Goal: Task Accomplishment & Management: Use online tool/utility

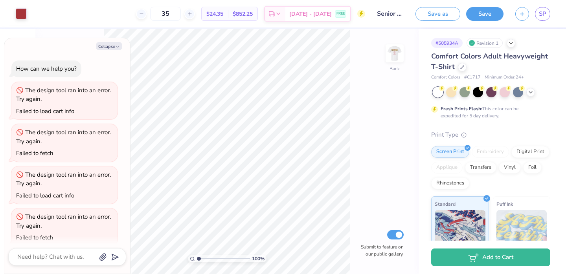
scroll to position [418, 0]
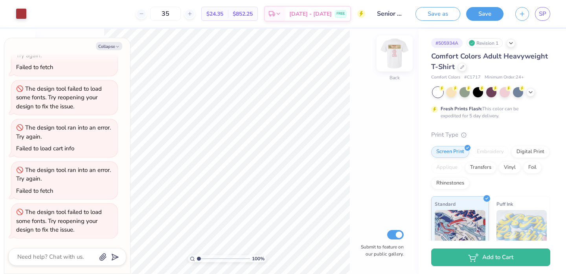
click at [401, 52] on img at bounding box center [394, 53] width 31 height 31
click at [109, 45] on button "Collapse" at bounding box center [109, 46] width 26 height 8
type textarea "x"
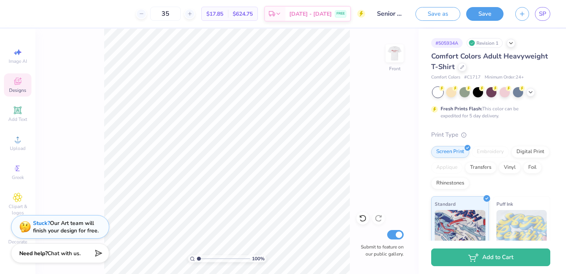
click at [23, 85] on div "Designs" at bounding box center [18, 85] width 28 height 23
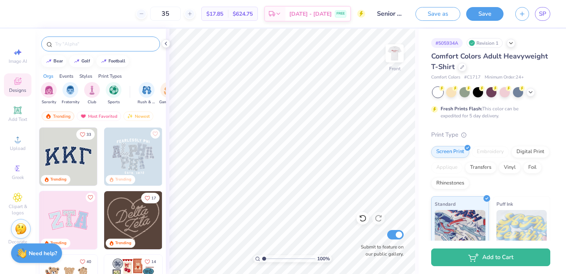
click at [101, 48] on div at bounding box center [100, 44] width 119 height 15
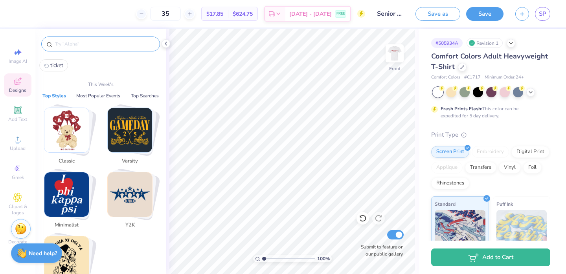
click at [101, 46] on input "text" at bounding box center [104, 44] width 101 height 8
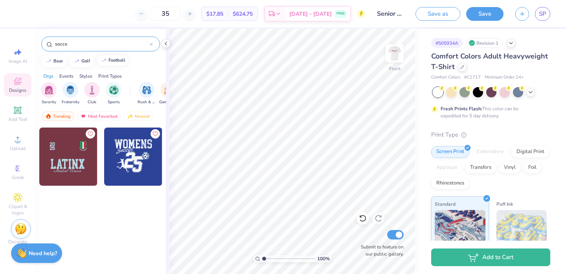
type input "soccer"
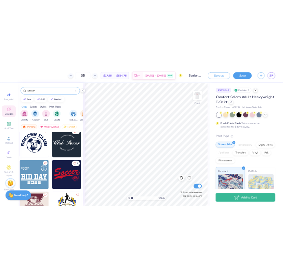
scroll to position [0, 0]
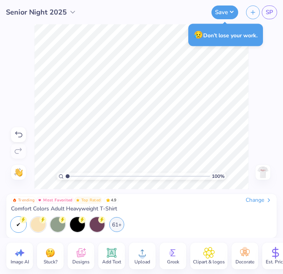
click at [48, 252] on img at bounding box center [50, 253] width 12 height 12
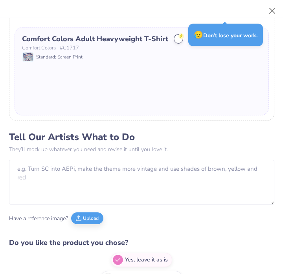
scroll to position [269, 0]
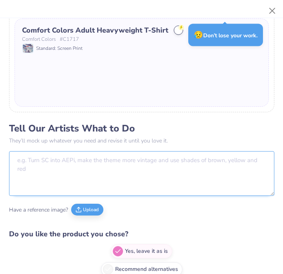
click at [159, 164] on textarea at bounding box center [141, 173] width 265 height 45
type textarea "N"
type textarea "W"
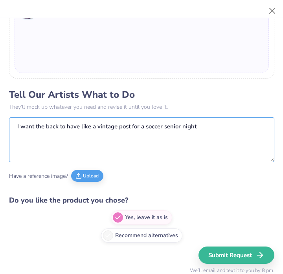
scroll to position [303, 0]
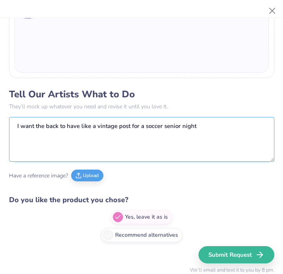
click at [129, 125] on textarea "I want the back to have like a vintage post for a soccer senior night" at bounding box center [141, 139] width 265 height 45
click at [229, 123] on textarea "I want the back to have like a vintage poster and ticket for a soccer senior ni…" at bounding box center [141, 139] width 265 height 45
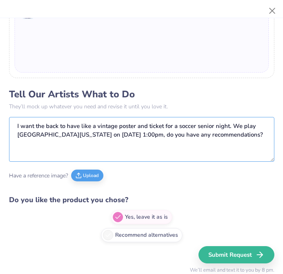
type textarea "I want the back to have like a vintage poster and ticket for a soccer senior ni…"
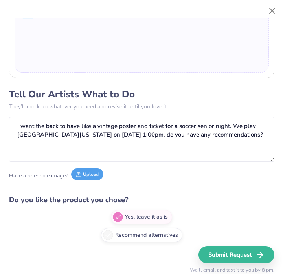
click at [86, 174] on button "Upload" at bounding box center [87, 175] width 32 height 12
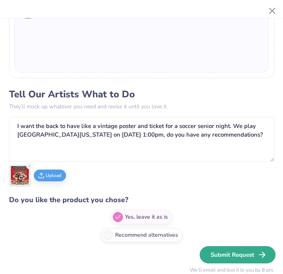
click at [225, 251] on button "Submit Request" at bounding box center [238, 255] width 76 height 17
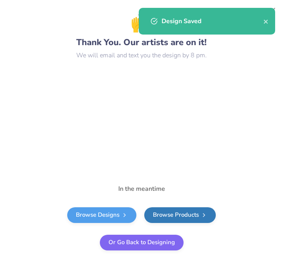
click at [148, 242] on body "Senior Night 2025 Save SP Image AI Stuck? Designs Add Text Upload Greek Clipart…" at bounding box center [141, 137] width 283 height 274
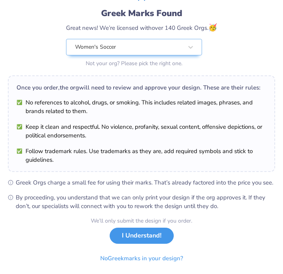
click at [146, 242] on button "I Understand!" at bounding box center [142, 236] width 64 height 16
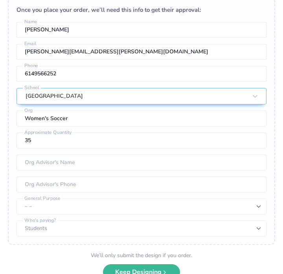
scroll to position [228, 0]
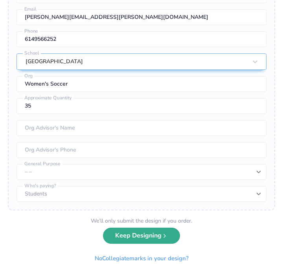
click at [152, 241] on button "Keep Designing" at bounding box center [141, 236] width 77 height 16
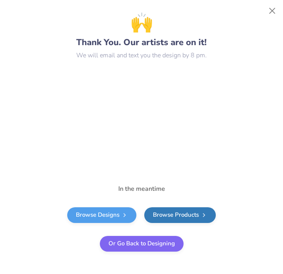
scroll to position [0, 0]
click at [272, 10] on button "Close" at bounding box center [272, 11] width 15 height 15
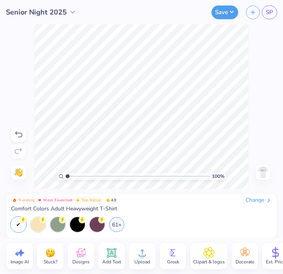
scroll to position [0, 8]
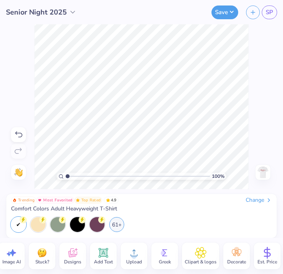
click at [234, 256] on icon at bounding box center [236, 253] width 9 height 7
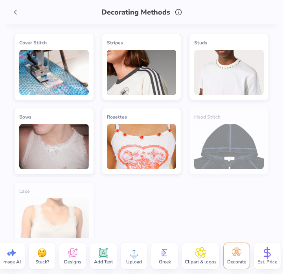
click at [19, 11] on icon at bounding box center [15, 12] width 9 height 9
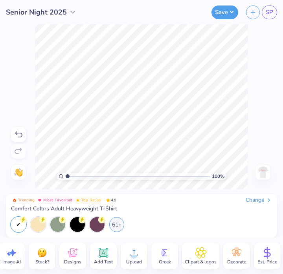
click at [202, 260] on span "Clipart & logos" at bounding box center [201, 262] width 32 height 6
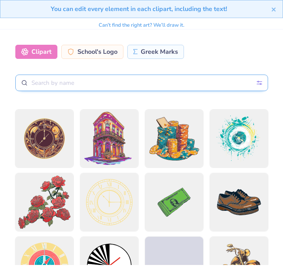
click at [138, 85] on input "text" at bounding box center [141, 83] width 253 height 17
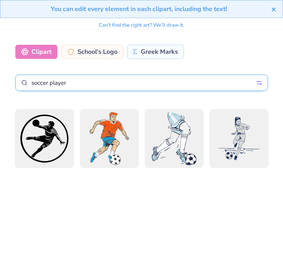
type input "soccer player"
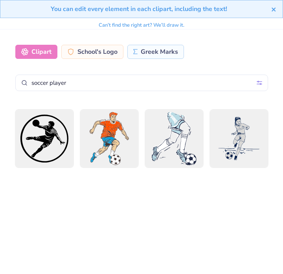
click at [273, 10] on icon "close" at bounding box center [274, 9] width 4 height 4
